Goal: Navigation & Orientation: Find specific page/section

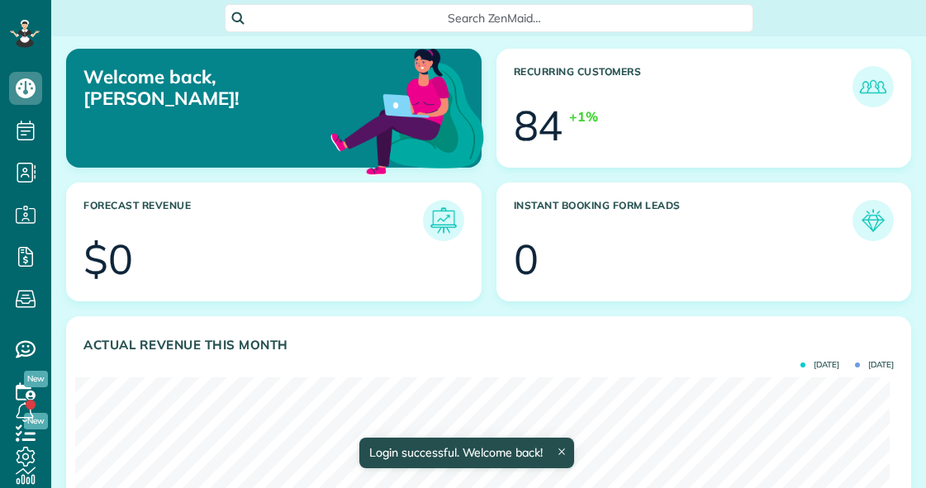
scroll to position [362, 814]
click at [778, 15] on div "Search ZenMaid…" at bounding box center [488, 18] width 874 height 28
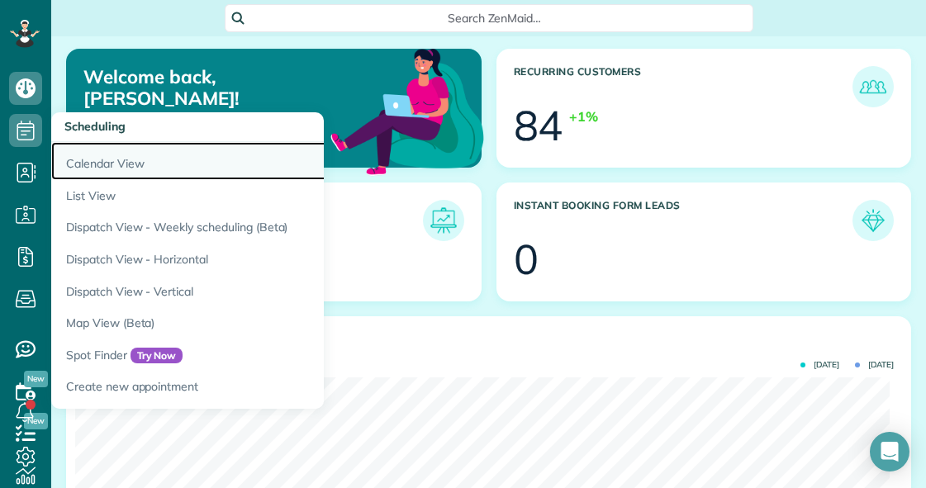
click at [88, 164] on link "Calendar View" at bounding box center [257, 161] width 413 height 38
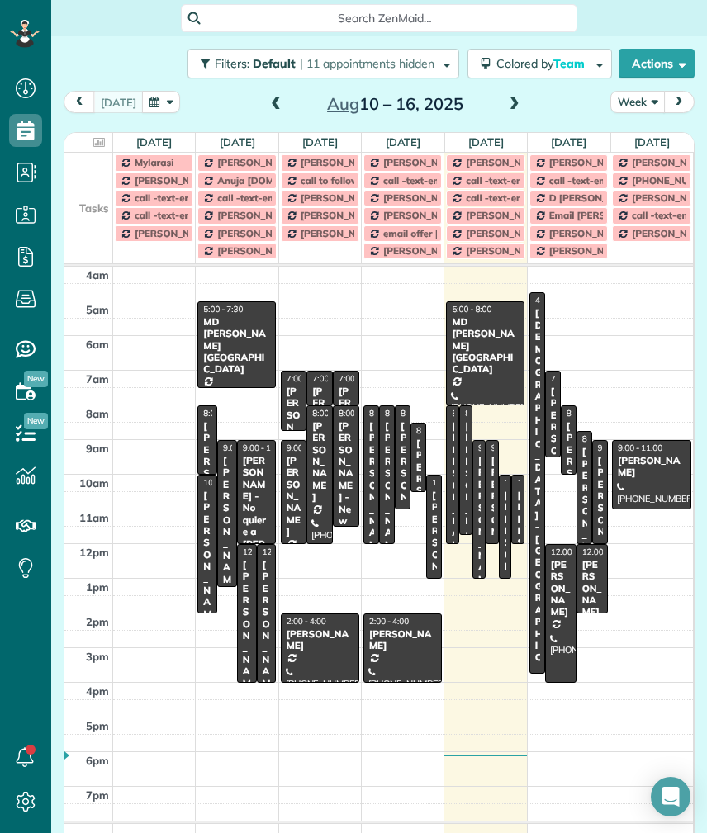
click at [621, 109] on button "Week" at bounding box center [637, 102] width 54 height 22
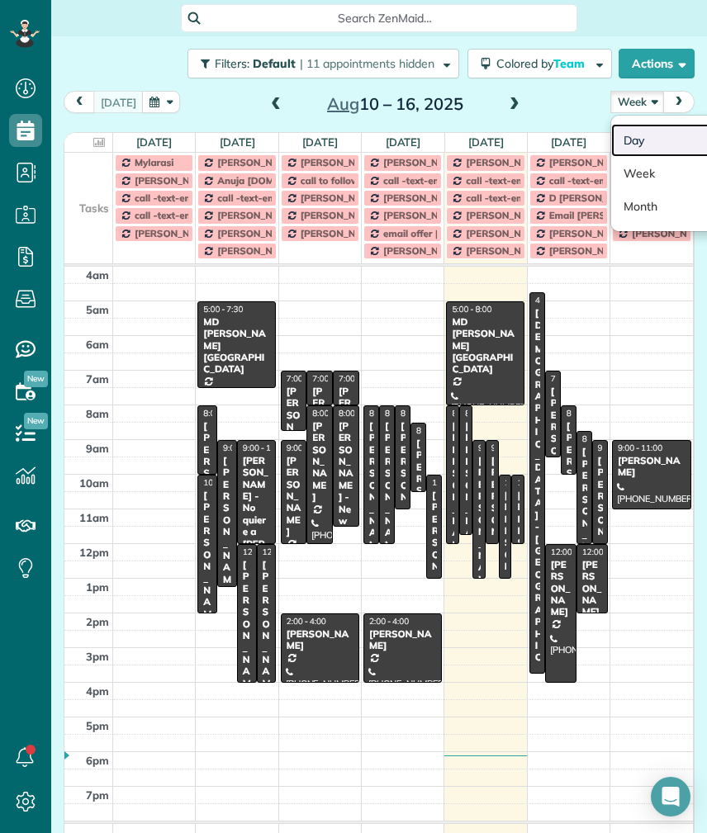
click at [613, 140] on link "Day" at bounding box center [676, 140] width 130 height 33
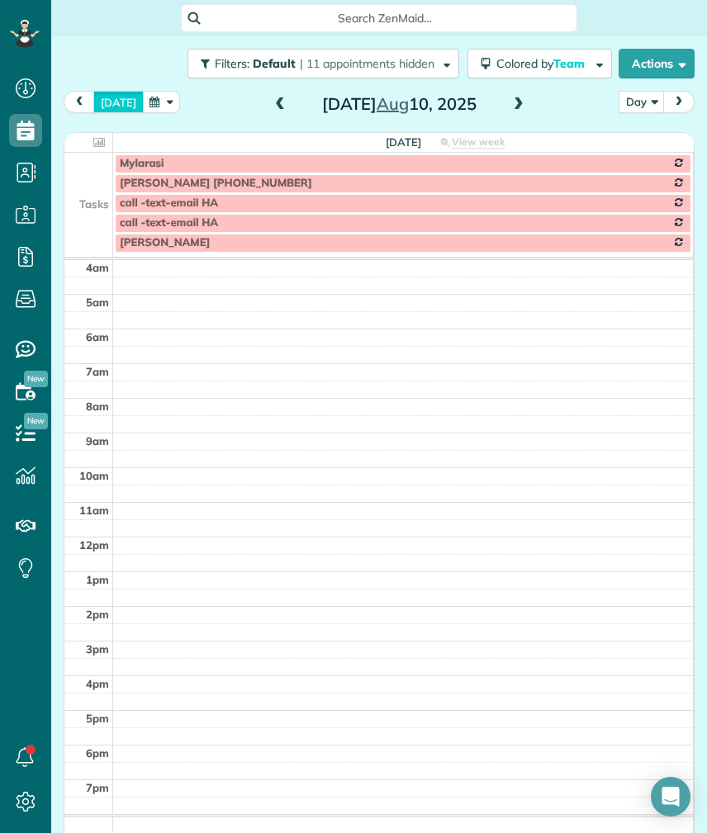
click at [102, 104] on button "today" at bounding box center [118, 102] width 50 height 22
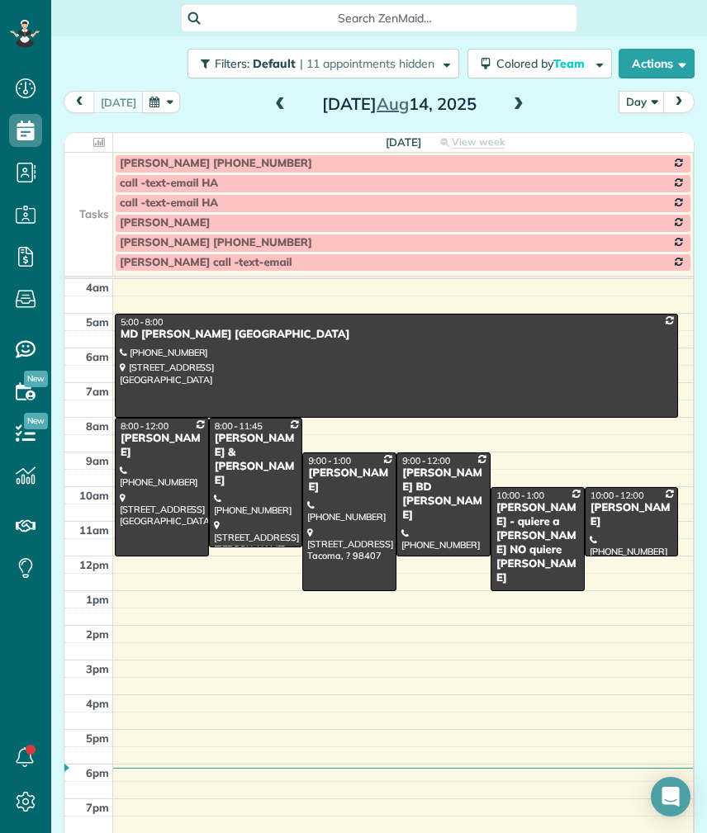
click at [509, 102] on span at bounding box center [518, 104] width 18 height 15
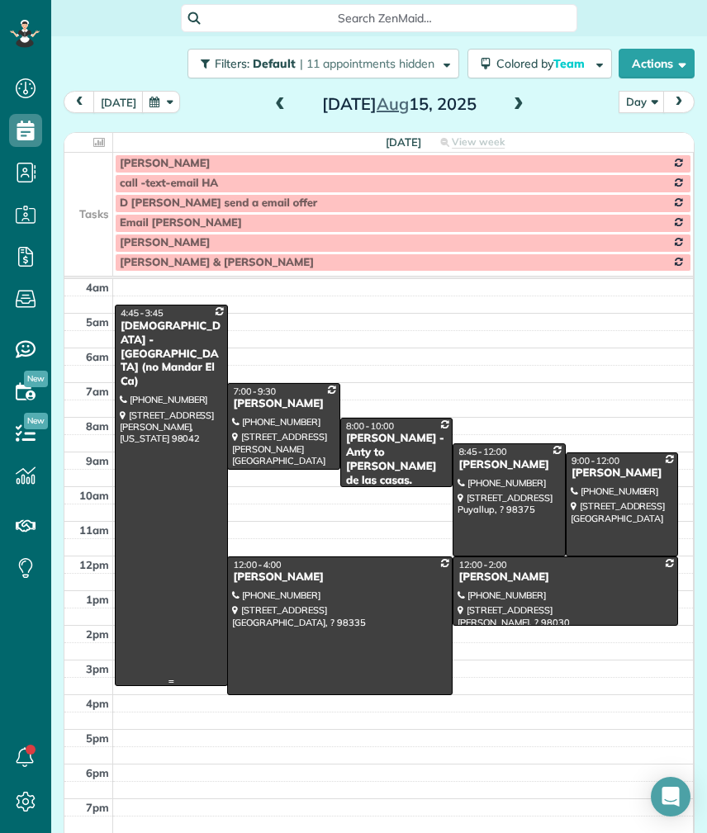
click at [143, 483] on div at bounding box center [171, 495] width 111 height 380
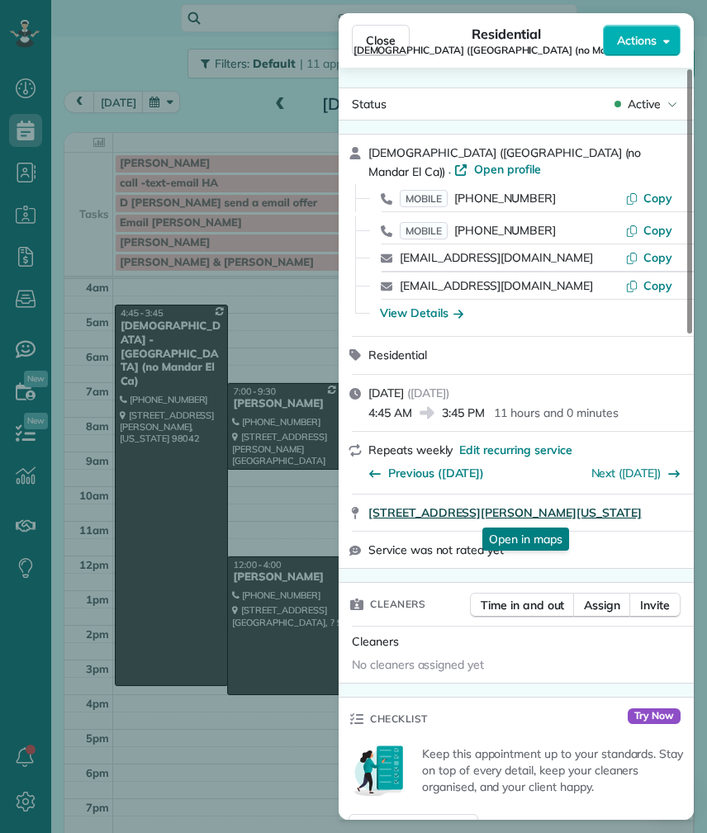
drag, startPoint x: 366, startPoint y: 519, endPoint x: 657, endPoint y: 519, distance: 291.5
click at [657, 487] on div "26223 164th AVE SE Covinton Washington 98042 Open in maps Open in maps" at bounding box center [516, 513] width 355 height 36
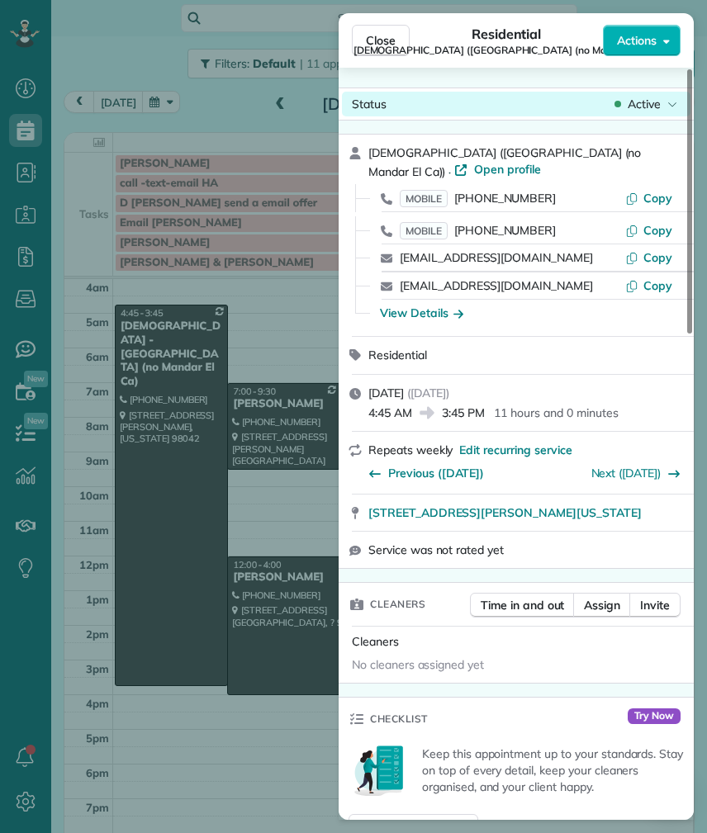
drag, startPoint x: 372, startPoint y: 32, endPoint x: 357, endPoint y: 105, distance: 74.2
click at [372, 32] on span "Close" at bounding box center [381, 40] width 30 height 17
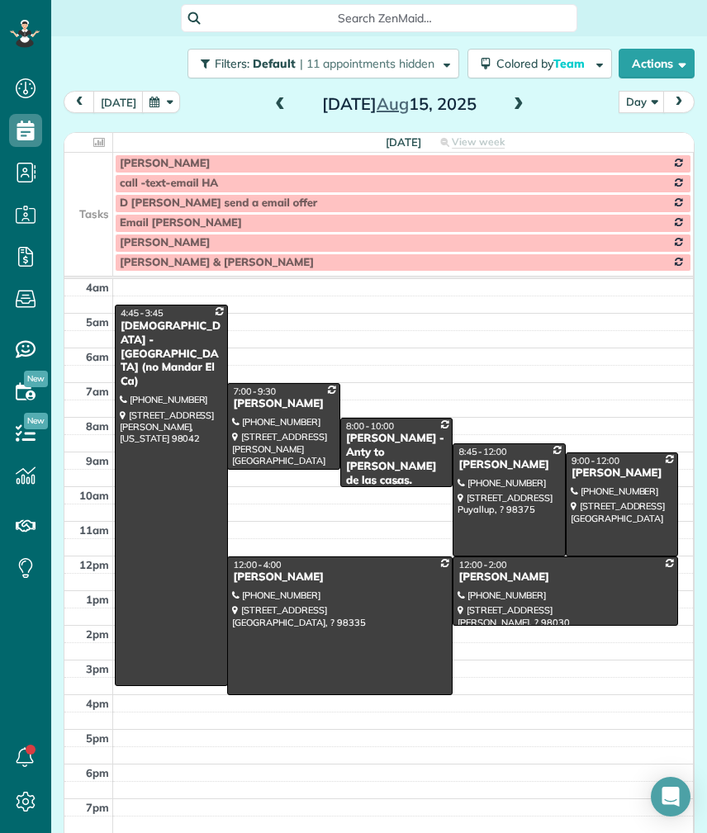
click at [416, 449] on div "Kim Baird - Anty to Britney de las casas." at bounding box center [396, 460] width 103 height 56
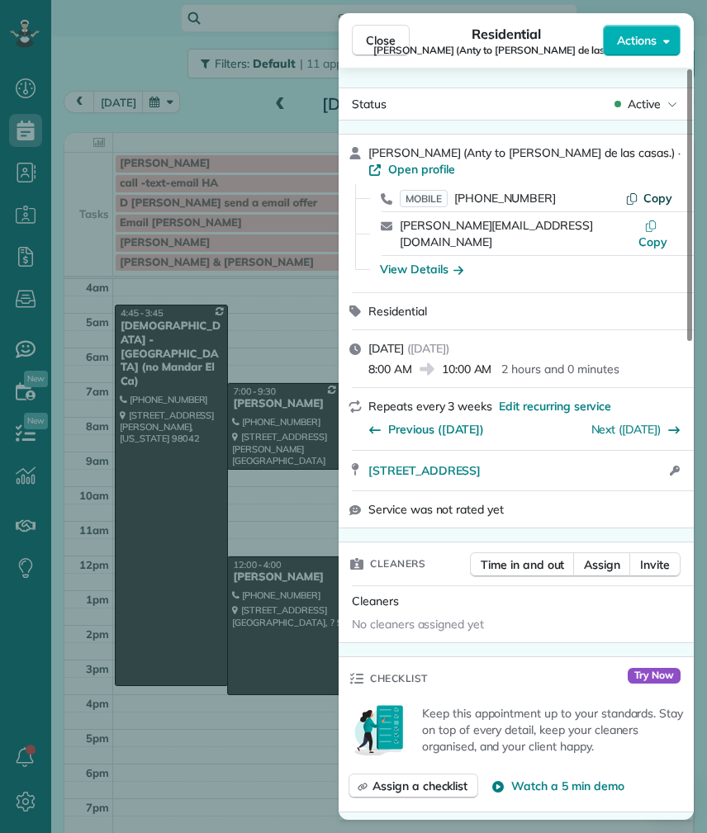
click at [638, 192] on icon "button" at bounding box center [631, 198] width 13 height 13
drag, startPoint x: 364, startPoint y: 435, endPoint x: 621, endPoint y: 439, distance: 256.8
click at [621, 451] on div "428 SW 206th ST Normandy Park WA 98166 Open in maps Open in maps Open access in…" at bounding box center [516, 471] width 355 height 40
click at [440, 261] on div "View Details" at bounding box center [421, 269] width 83 height 17
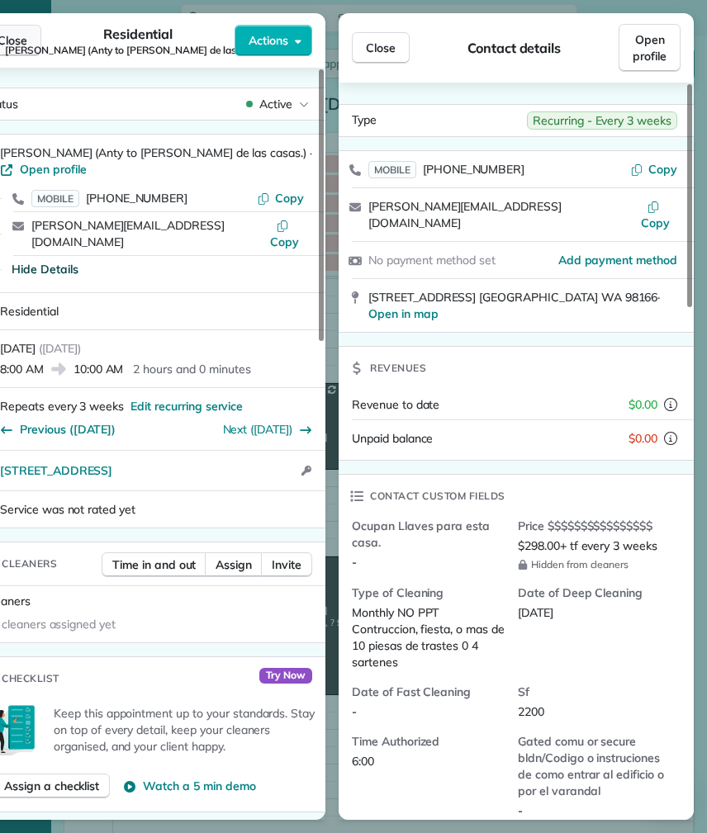
click at [36, 36] on button "Close" at bounding box center [12, 40] width 58 height 31
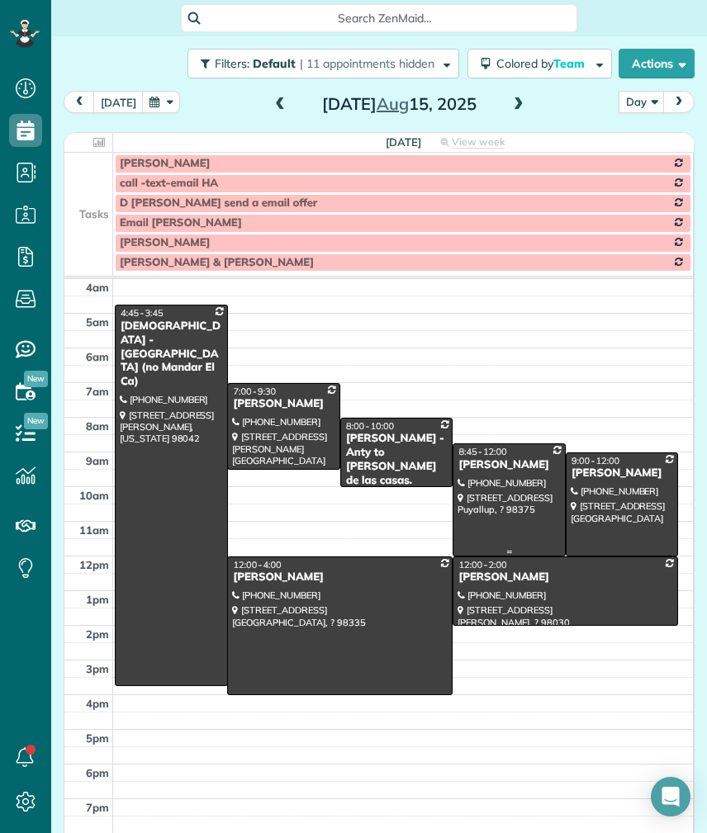
click at [517, 487] on div at bounding box center [508, 499] width 111 height 111
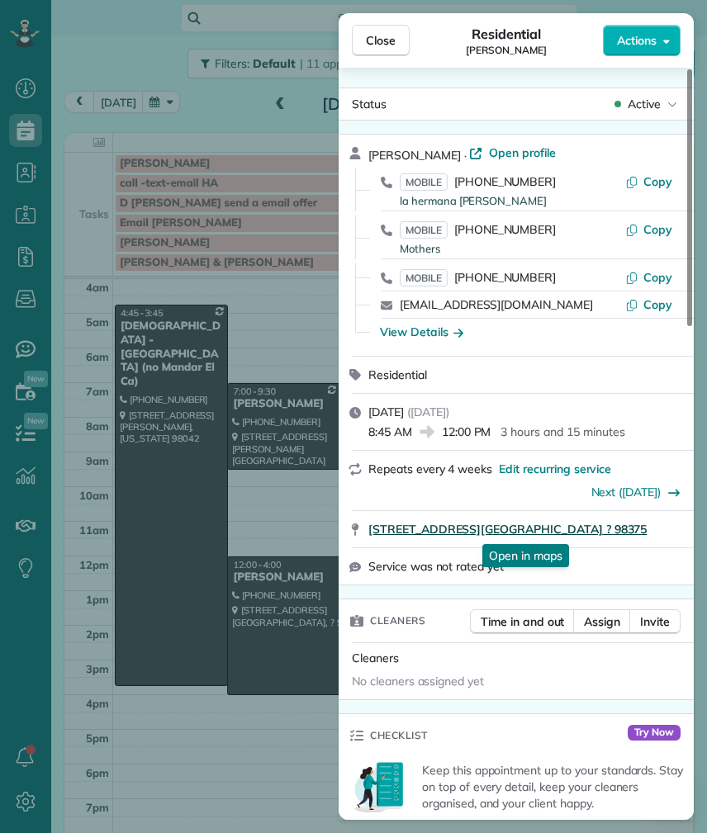
drag, startPoint x: 367, startPoint y: 535, endPoint x: 596, endPoint y: 536, distance: 229.5
click at [596, 487] on div "7911 165th ST CT E Puyallup ? 98375 Open in maps Open in maps" at bounding box center [516, 529] width 355 height 36
click at [637, 230] on icon "button" at bounding box center [632, 231] width 10 height 12
click at [418, 327] on div "View Details" at bounding box center [421, 332] width 83 height 17
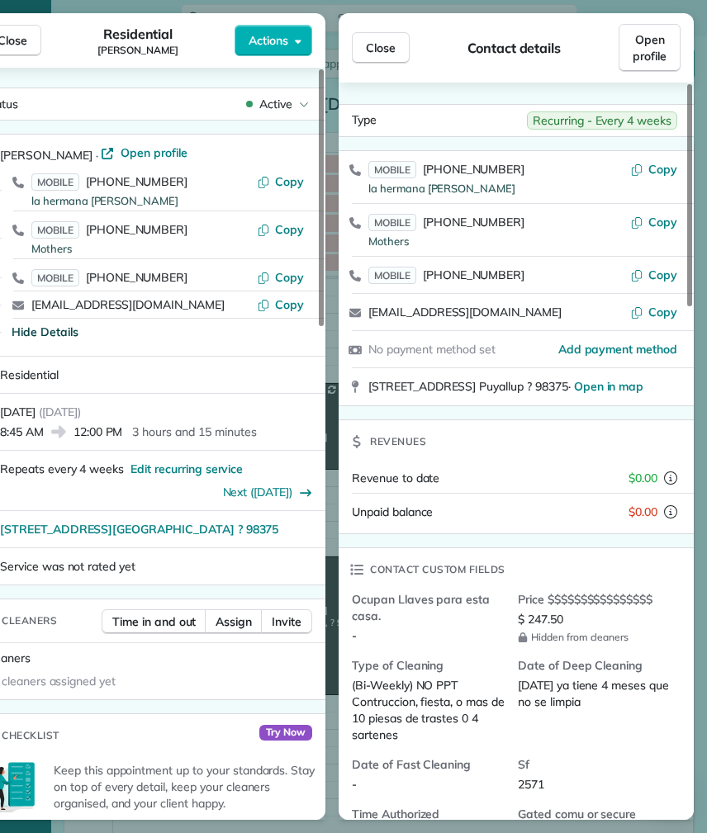
scroll to position [168, 0]
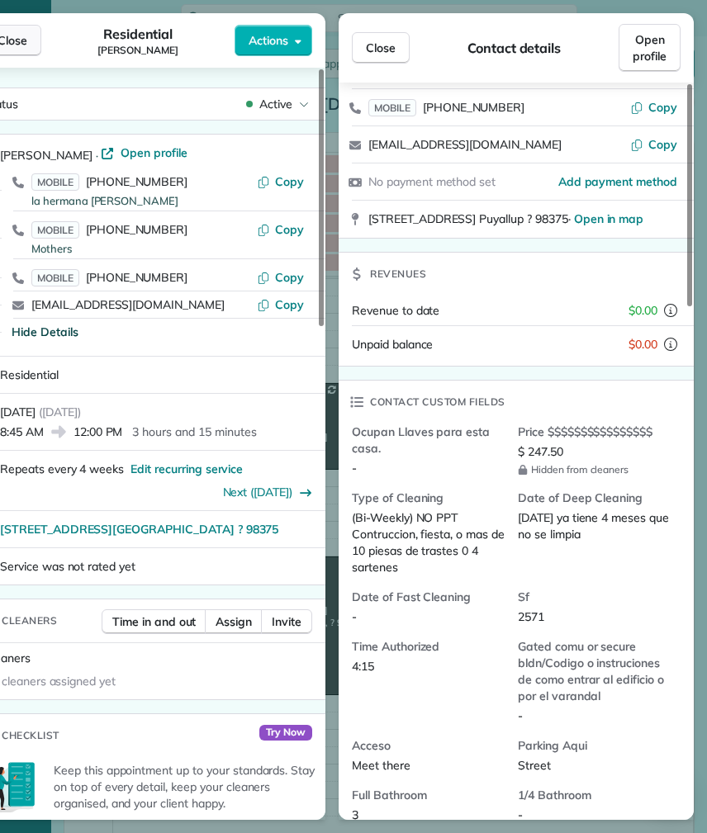
click at [12, 41] on span "Close" at bounding box center [13, 40] width 30 height 17
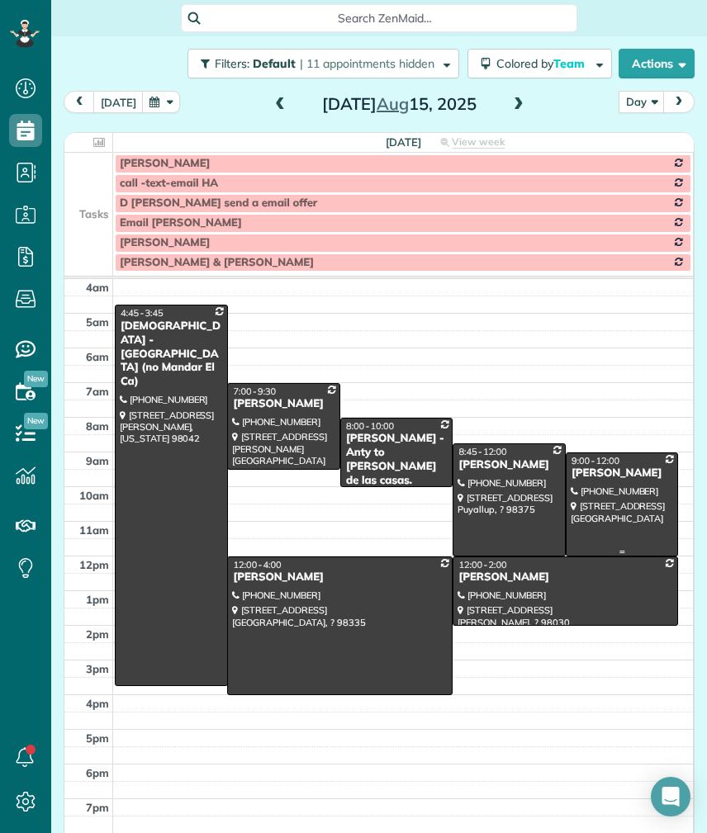
click at [596, 471] on div "Whitney Maehara" at bounding box center [622, 473] width 103 height 14
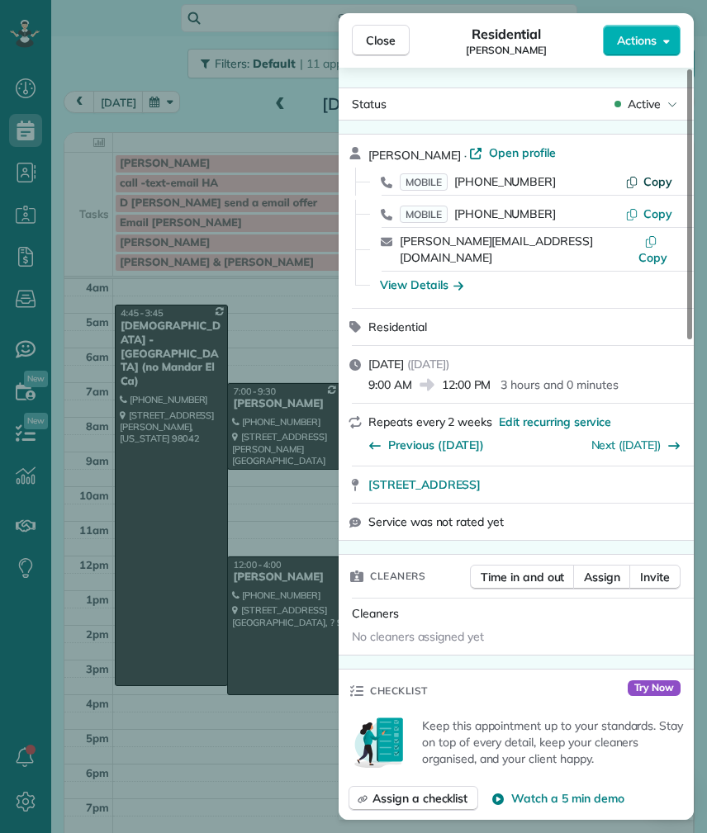
click at [663, 186] on span "Copy" at bounding box center [657, 181] width 29 height 15
drag, startPoint x: 366, startPoint y: 473, endPoint x: 628, endPoint y: 476, distance: 262.6
click at [628, 476] on div "2111 30th Avenue South Seattle WA 98144 Open in maps Open in maps" at bounding box center [516, 484] width 355 height 36
click at [424, 277] on div "View Details" at bounding box center [421, 285] width 83 height 17
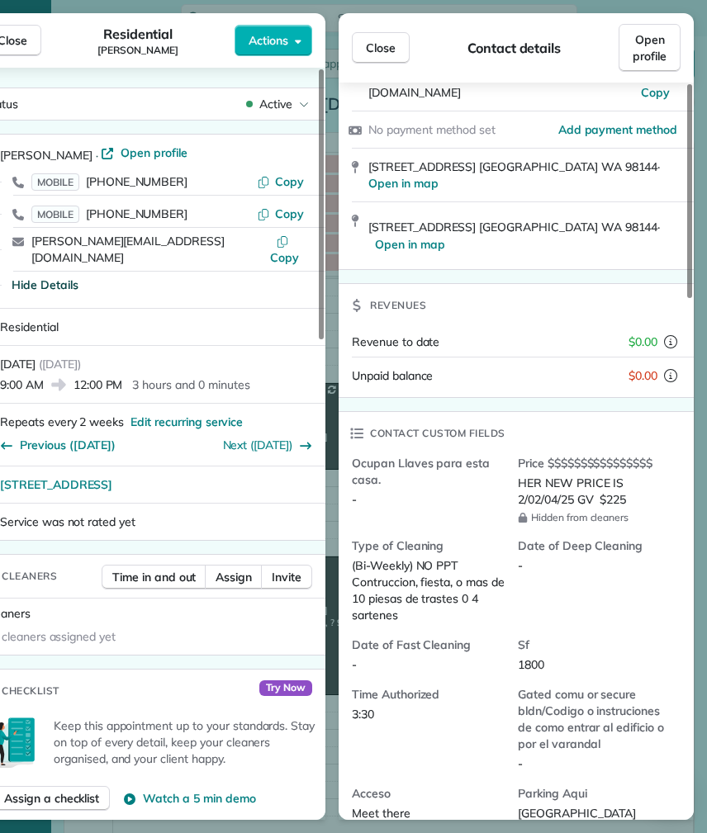
scroll to position [250, 0]
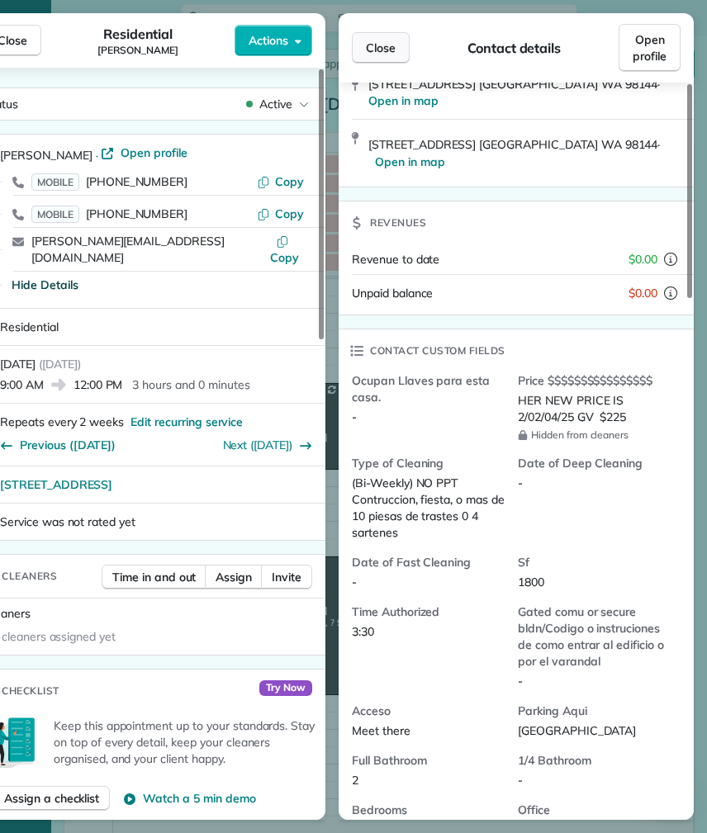
click at [365, 52] on button "Close" at bounding box center [381, 47] width 58 height 31
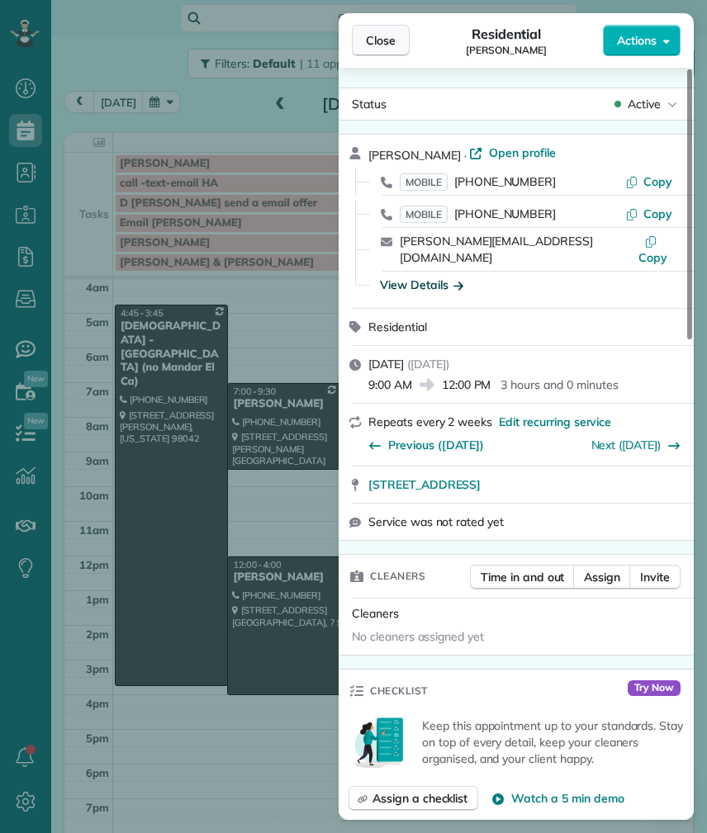
click at [394, 41] on span "Close" at bounding box center [381, 40] width 30 height 17
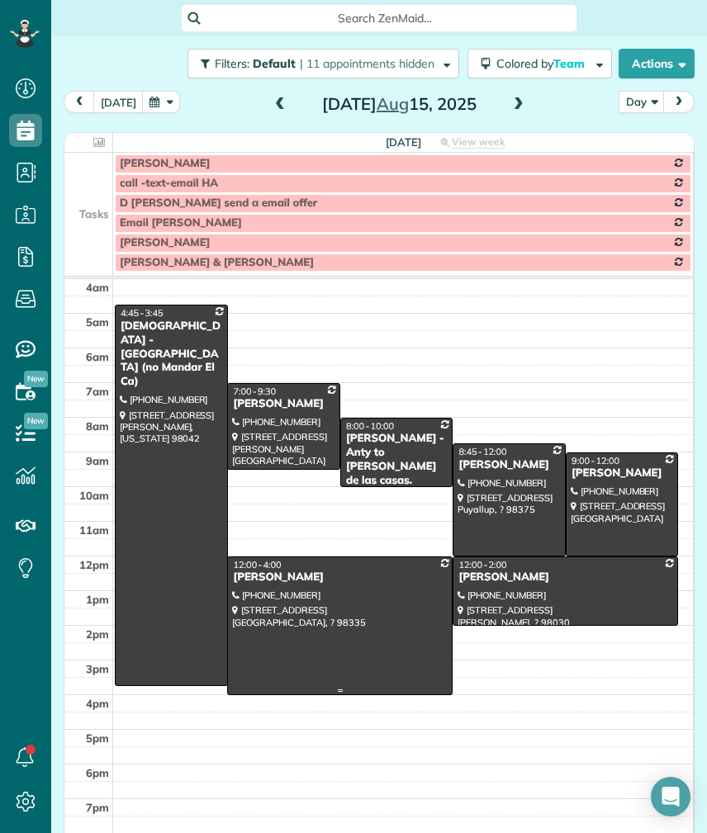
click at [360, 487] on div at bounding box center [340, 625] width 224 height 137
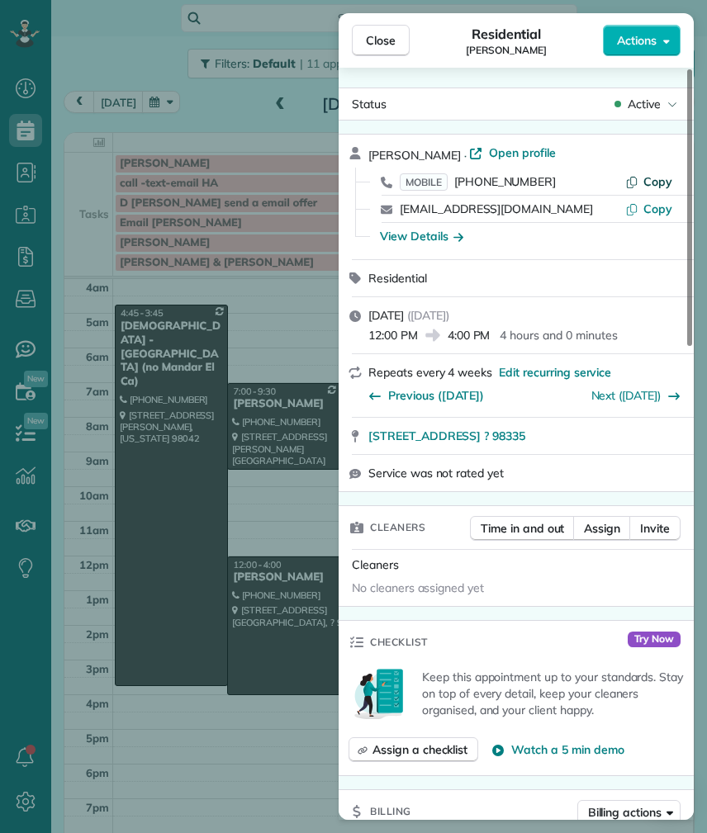
click at [662, 174] on span "Copy" at bounding box center [657, 181] width 29 height 15
drag, startPoint x: 367, startPoint y: 438, endPoint x: 647, endPoint y: 449, distance: 280.1
click at [647, 448] on div "3017 17th AVE CT NW Unit D Gig Harbor ? 98335" at bounding box center [516, 436] width 355 height 36
click at [409, 238] on div "View Details" at bounding box center [421, 236] width 83 height 17
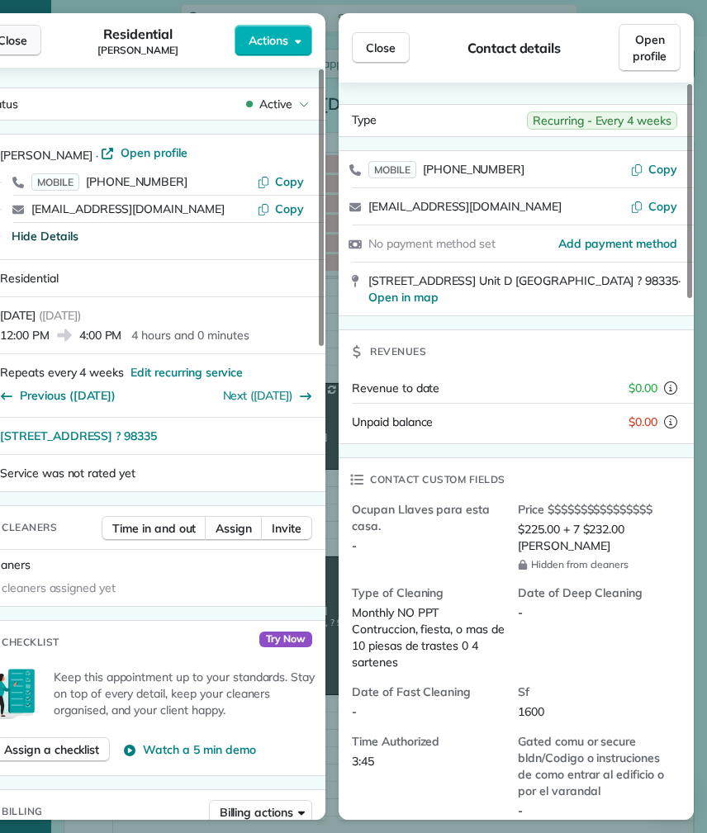
click at [18, 38] on span "Close" at bounding box center [13, 40] width 30 height 17
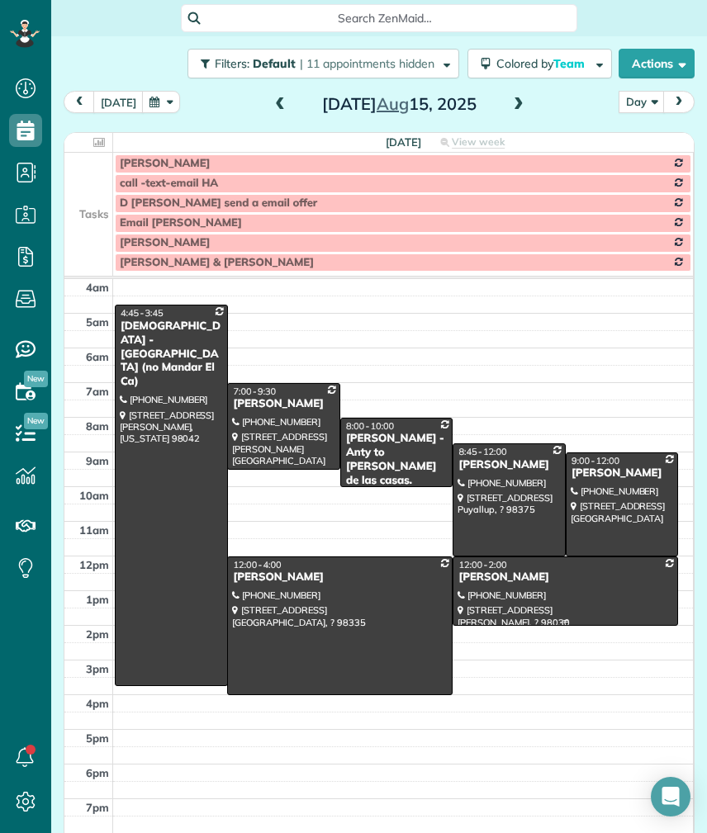
click at [513, 487] on div at bounding box center [565, 591] width 224 height 68
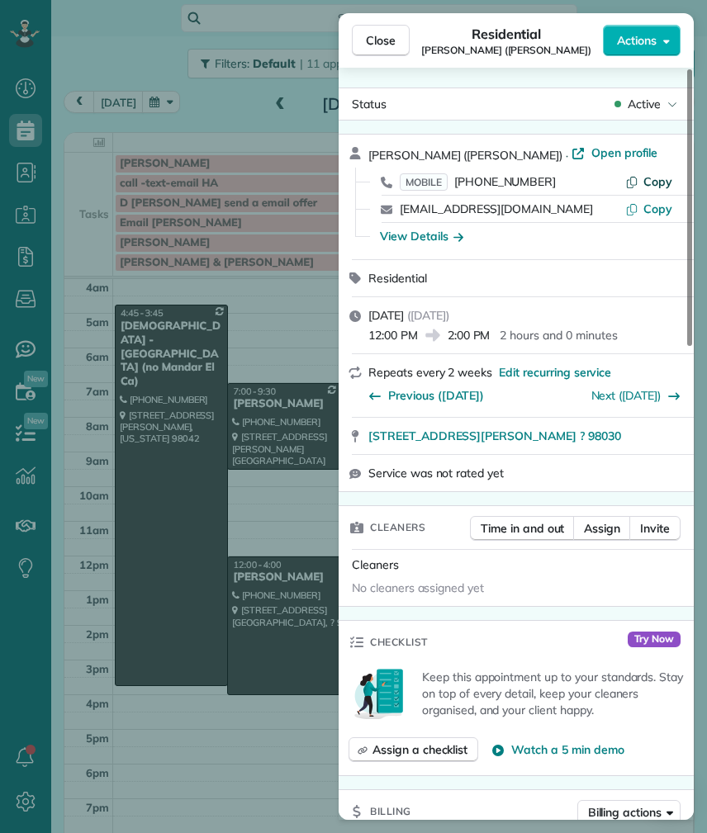
click at [646, 182] on span "Copy" at bounding box center [657, 181] width 29 height 15
drag, startPoint x: 361, startPoint y: 443, endPoint x: 556, endPoint y: 443, distance: 194.9
click at [556, 443] on div "24714 94th AVE S Kent ? 98030 Open in maps Open in maps" at bounding box center [516, 436] width 355 height 36
click at [422, 232] on div "View Details" at bounding box center [421, 236] width 83 height 17
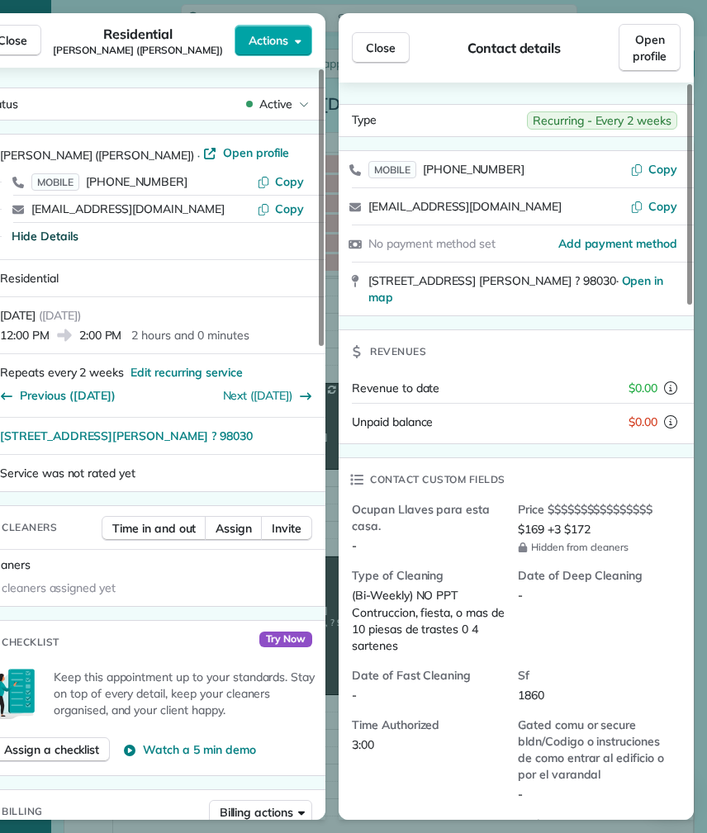
drag, startPoint x: 394, startPoint y: 45, endPoint x: 248, endPoint y: 45, distance: 146.1
click at [394, 45] on span "Close" at bounding box center [381, 48] width 30 height 17
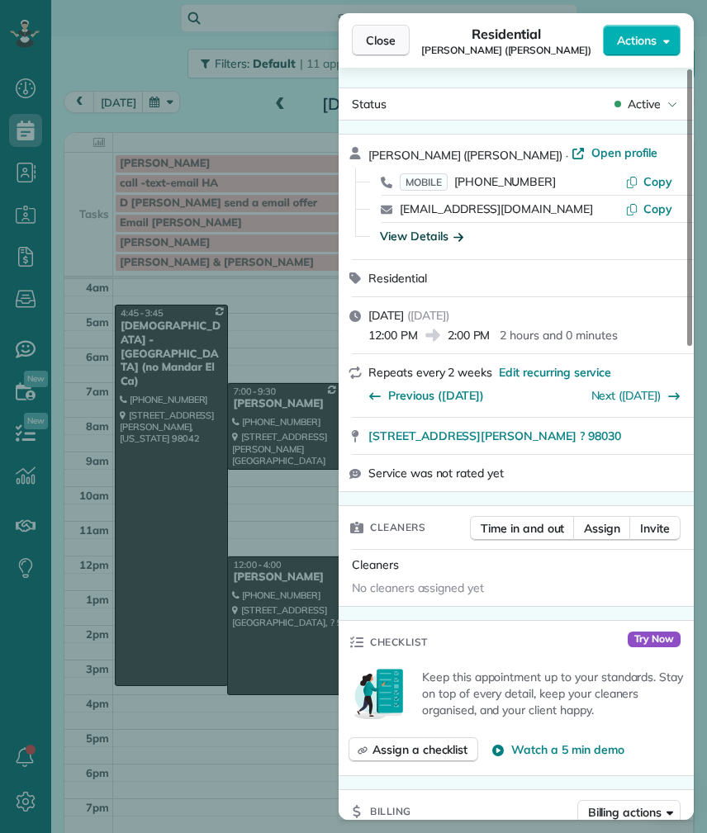
click at [380, 36] on span "Close" at bounding box center [381, 40] width 30 height 17
